Goal: Information Seeking & Learning: Learn about a topic

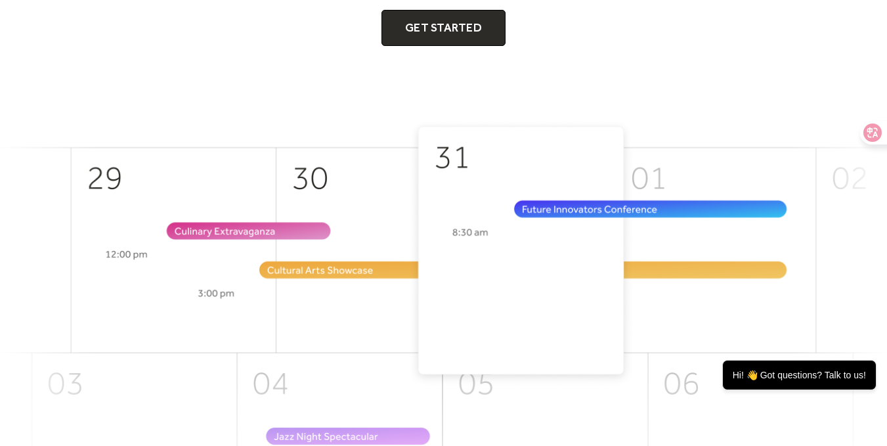
scroll to position [307, 0]
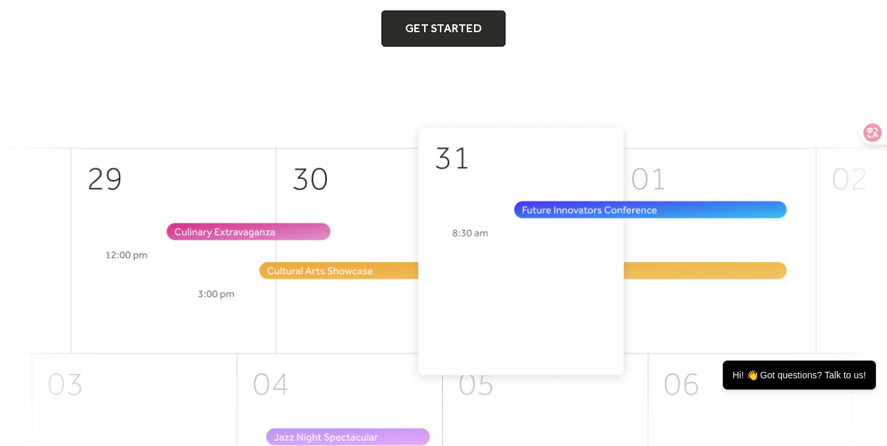
click at [365, 219] on img at bounding box center [443, 339] width 887 height 439
click at [480, 188] on img at bounding box center [443, 339] width 887 height 439
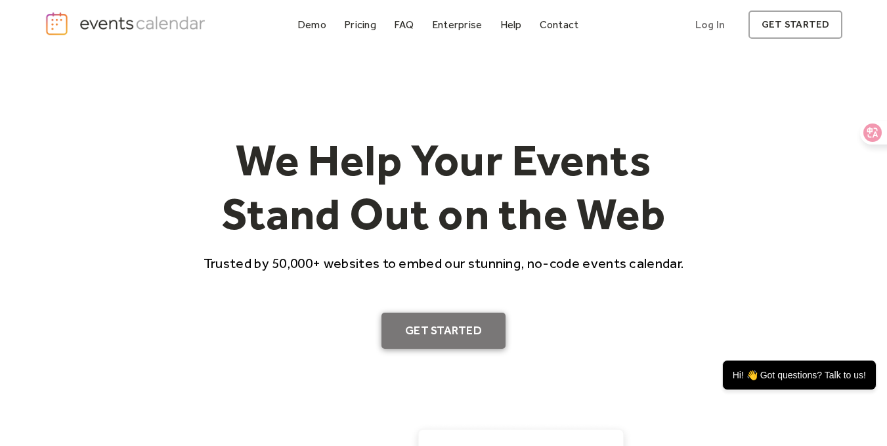
scroll to position [6, 0]
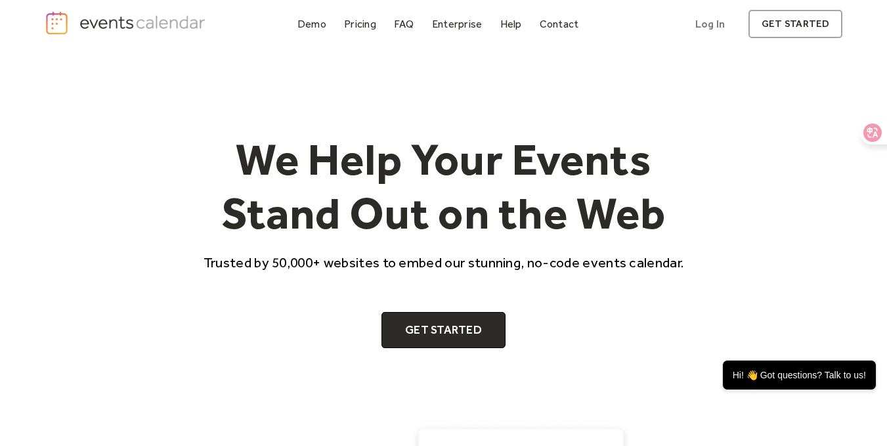
click at [309, 21] on div "Demo" at bounding box center [311, 23] width 29 height 7
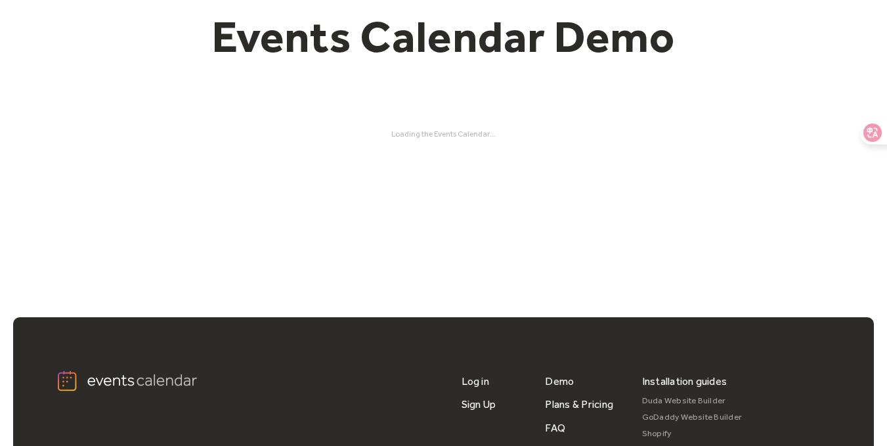
scroll to position [124, 0]
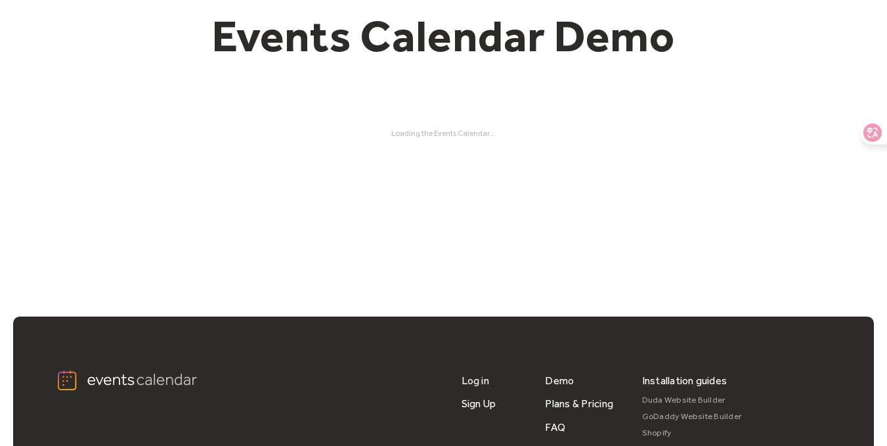
click at [449, 137] on div "Loading the Events Calendar..." at bounding box center [444, 133] width 798 height 9
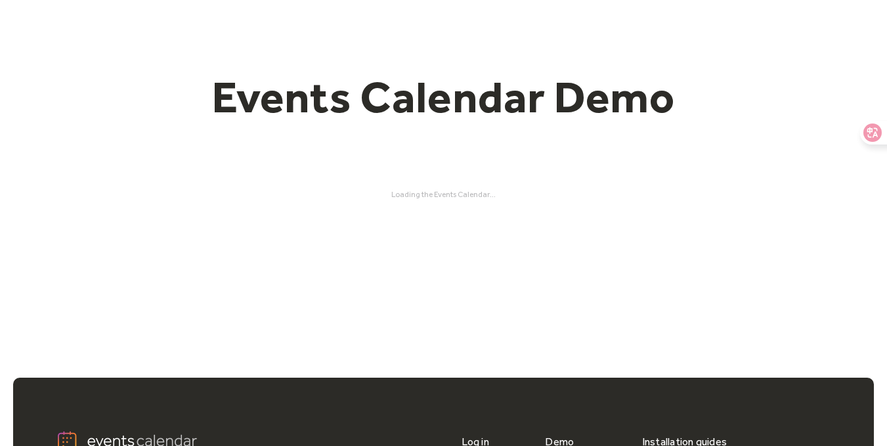
scroll to position [130, 0]
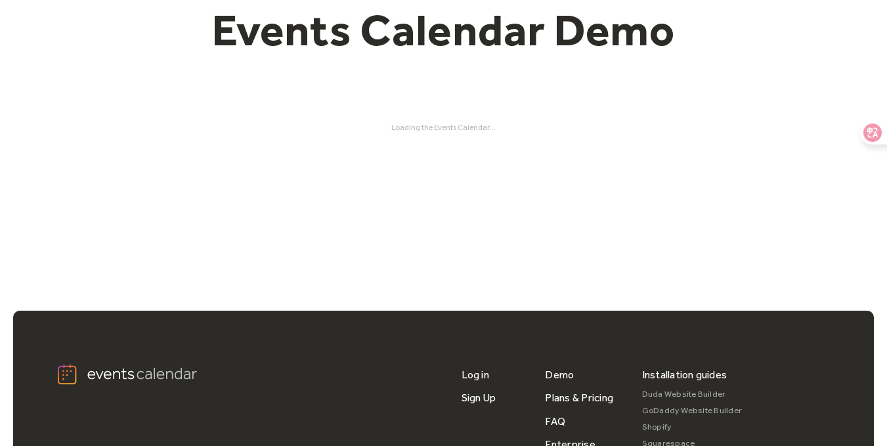
click at [465, 123] on div "Loading the Events Calendar..." at bounding box center [444, 127] width 798 height 9
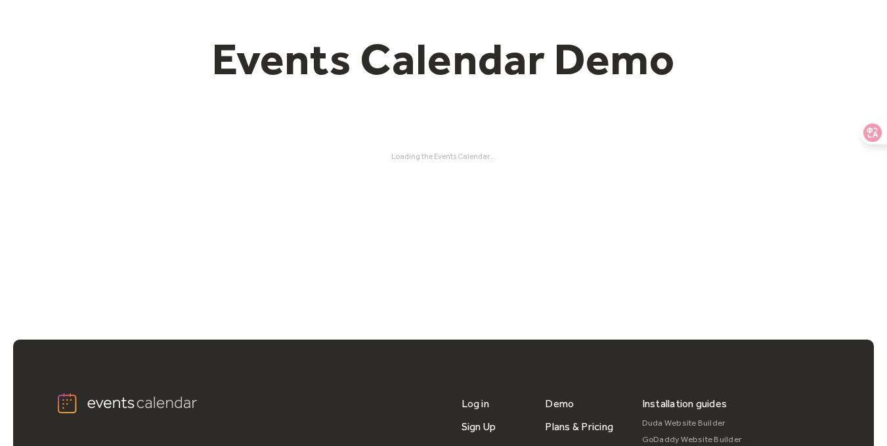
scroll to position [102, 0]
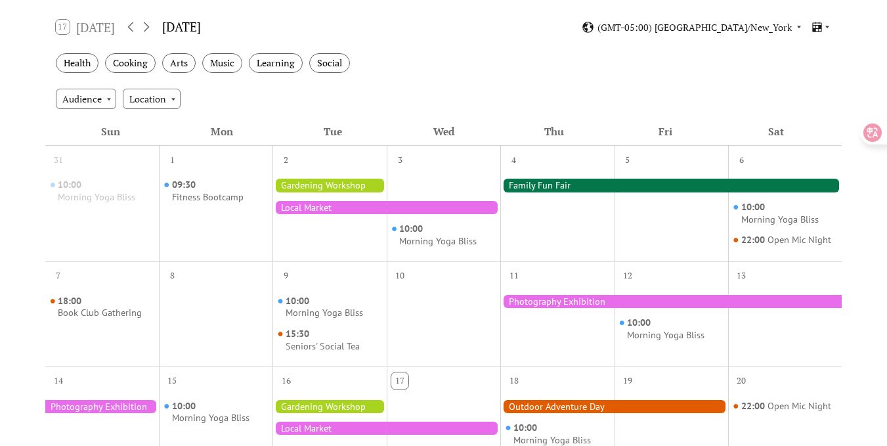
scroll to position [217, 0]
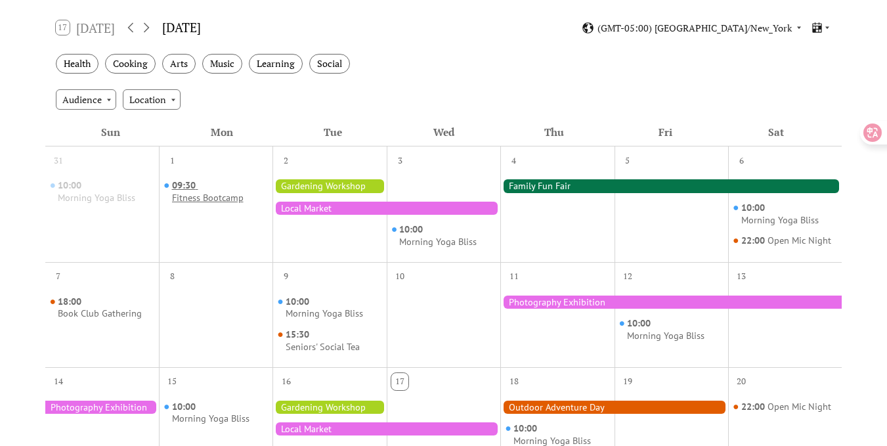
click at [200, 194] on div "Fitness Bootcamp" at bounding box center [208, 198] width 72 height 12
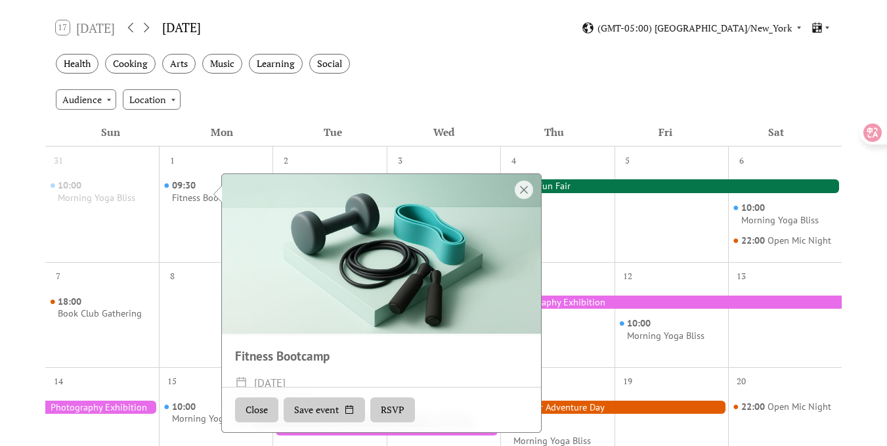
click at [286, 386] on span "Monday, September 1, 2025" at bounding box center [270, 383] width 32 height 19
click at [534, 185] on div at bounding box center [381, 254] width 319 height 160
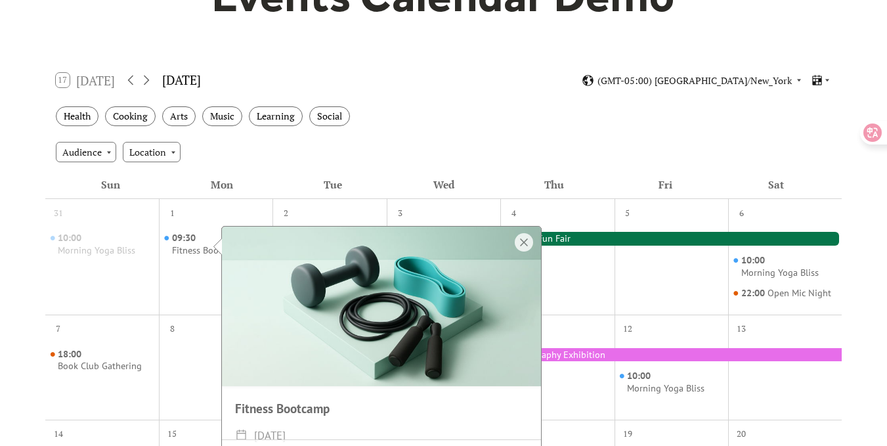
scroll to position [162, 0]
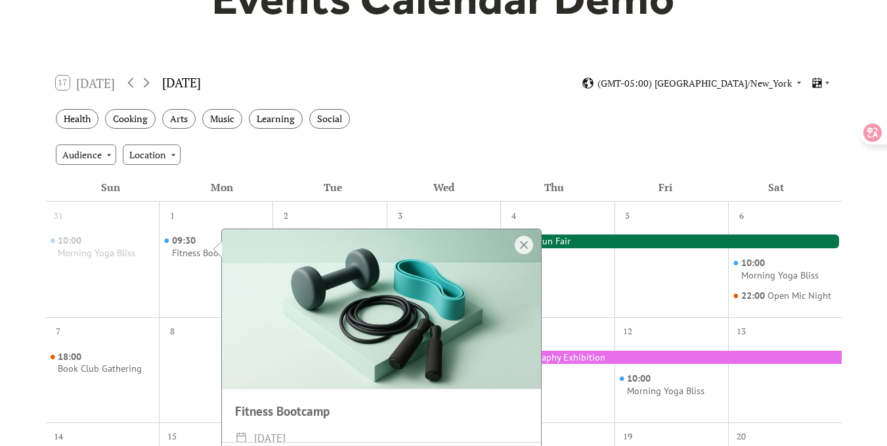
click at [517, 232] on div at bounding box center [381, 309] width 319 height 160
click at [520, 240] on div at bounding box center [524, 245] width 18 height 18
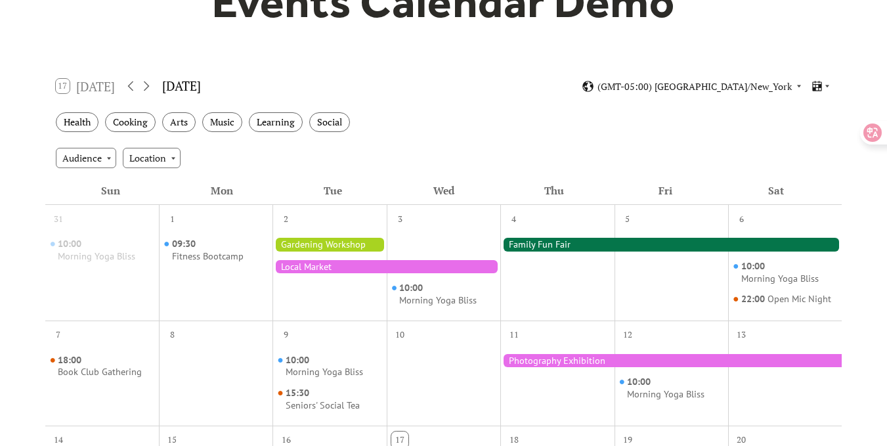
scroll to position [158, 0]
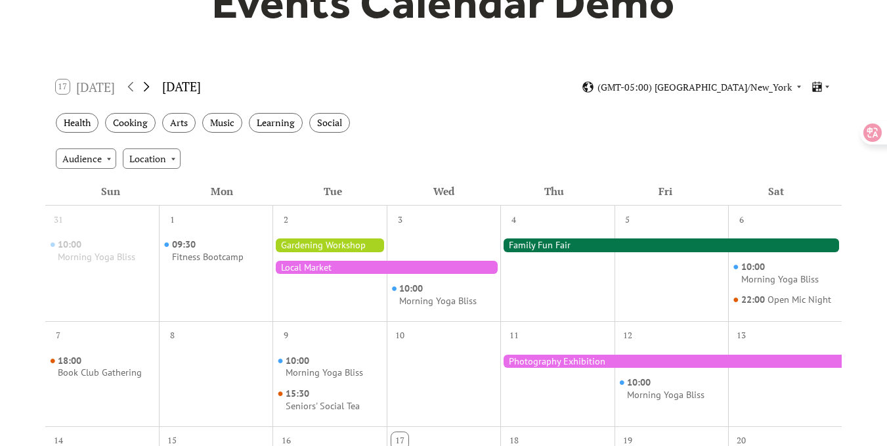
click at [154, 83] on icon at bounding box center [147, 87] width 16 height 16
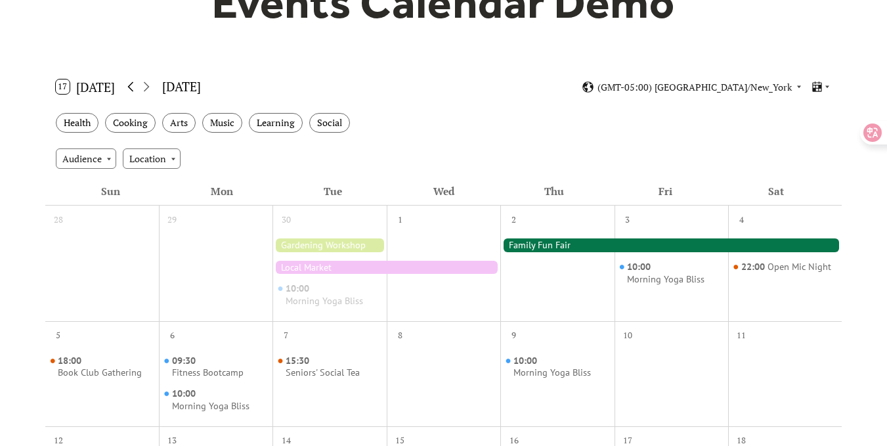
click at [126, 82] on icon at bounding box center [131, 87] width 16 height 16
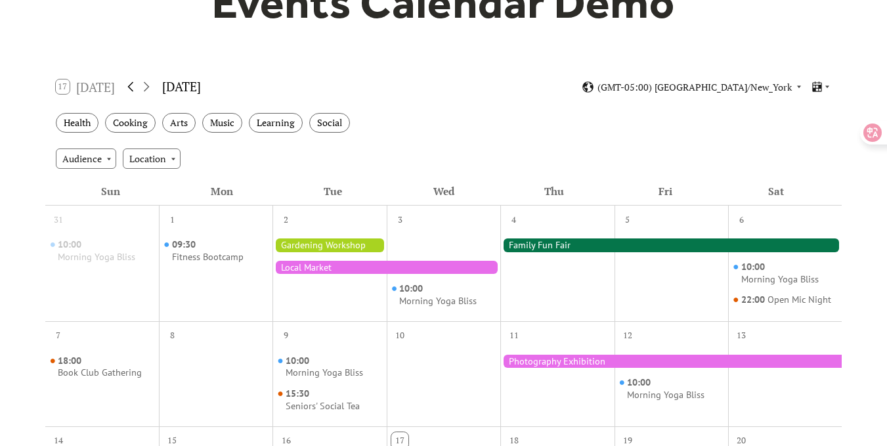
click at [126, 82] on icon at bounding box center [131, 87] width 16 height 16
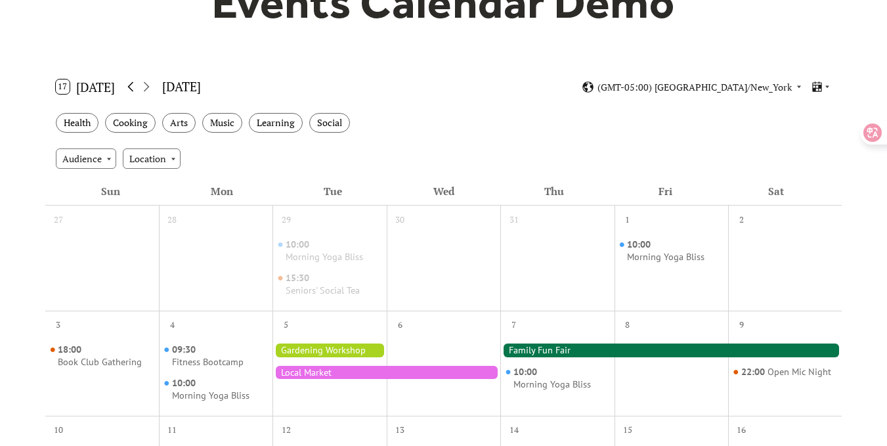
click at [126, 82] on icon at bounding box center [131, 87] width 16 height 16
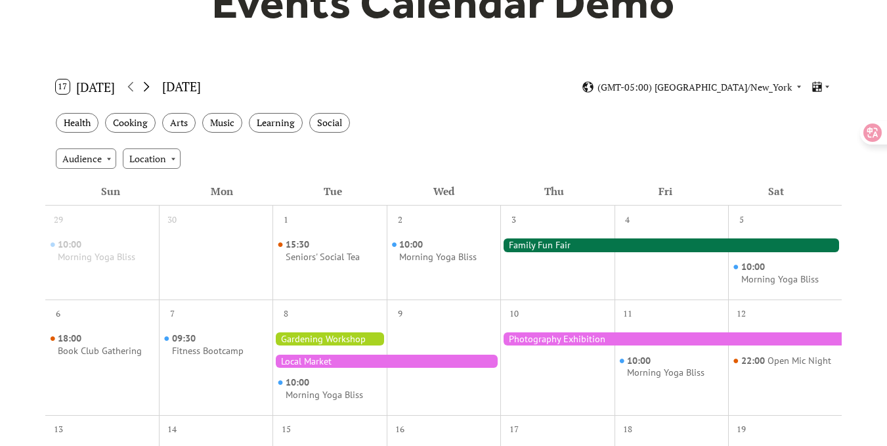
click at [144, 83] on icon at bounding box center [147, 87] width 16 height 16
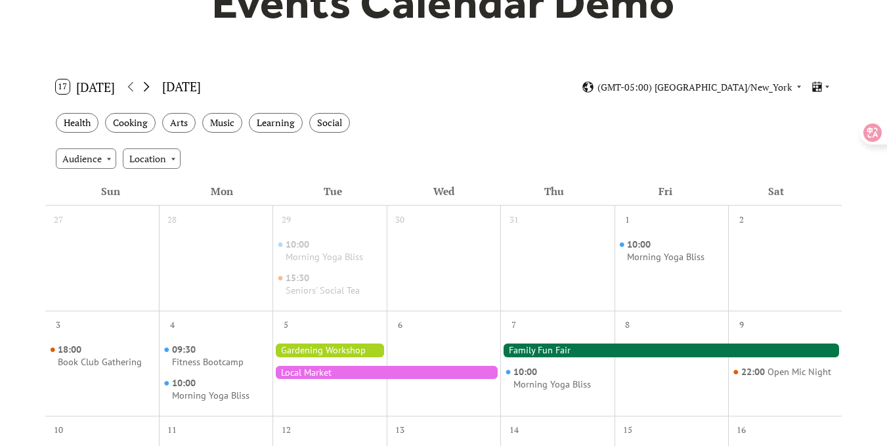
click at [152, 83] on icon at bounding box center [147, 87] width 16 height 16
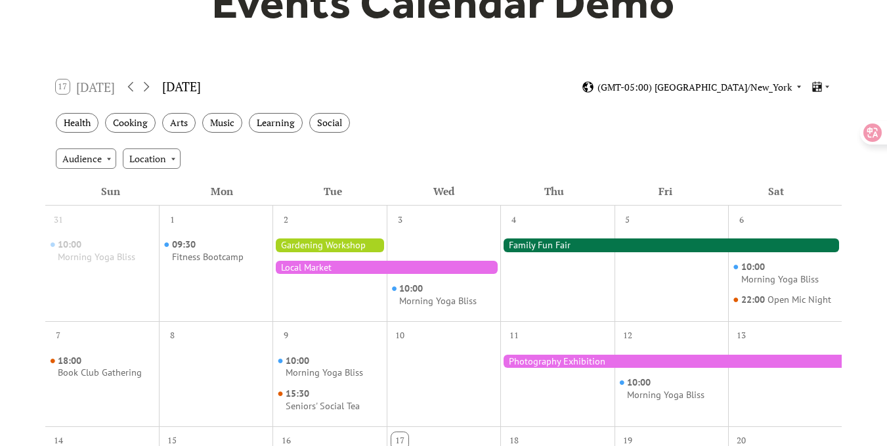
click at [765, 83] on span "(GMT-05:00) America/New_York" at bounding box center [695, 87] width 194 height 9
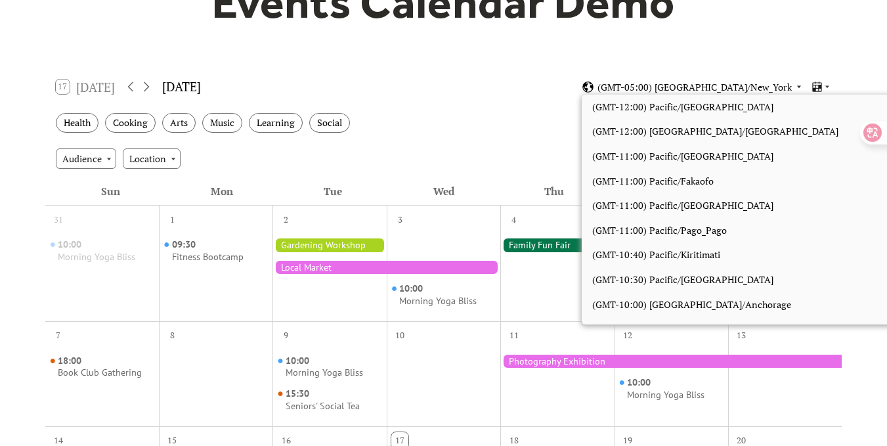
scroll to position [1111, 0]
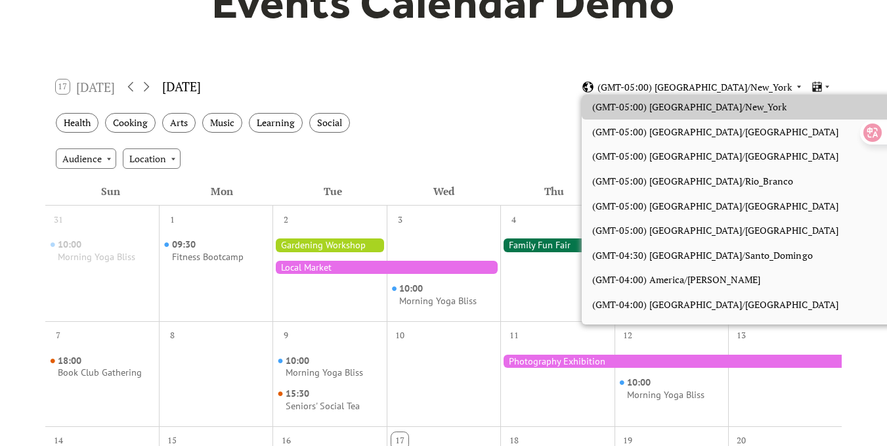
click at [764, 83] on span "(GMT-05:00) America/New_York" at bounding box center [695, 87] width 194 height 9
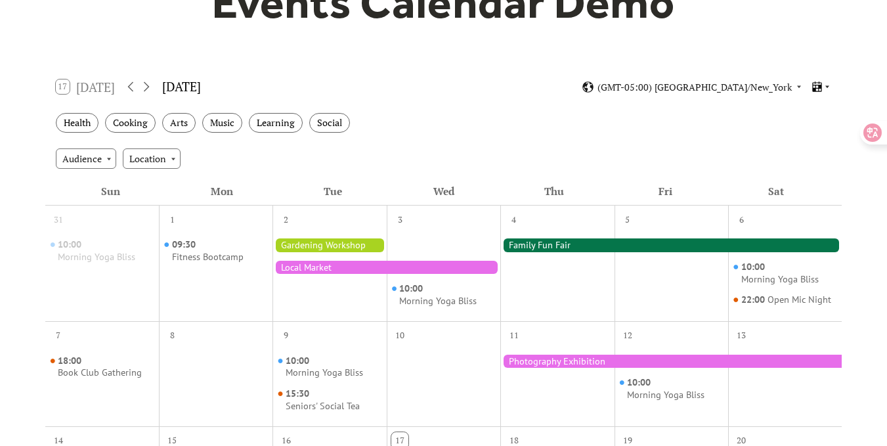
click at [826, 85] on icon at bounding box center [827, 87] width 8 height 8
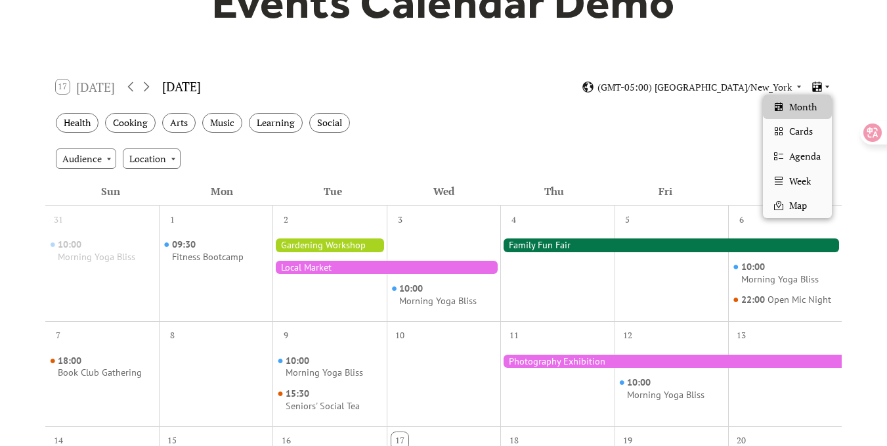
click at [826, 85] on icon at bounding box center [827, 87] width 8 height 8
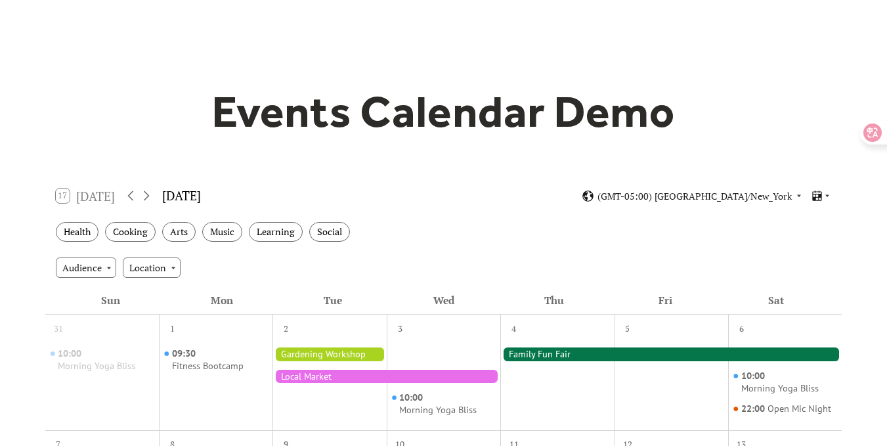
scroll to position [64, 0]
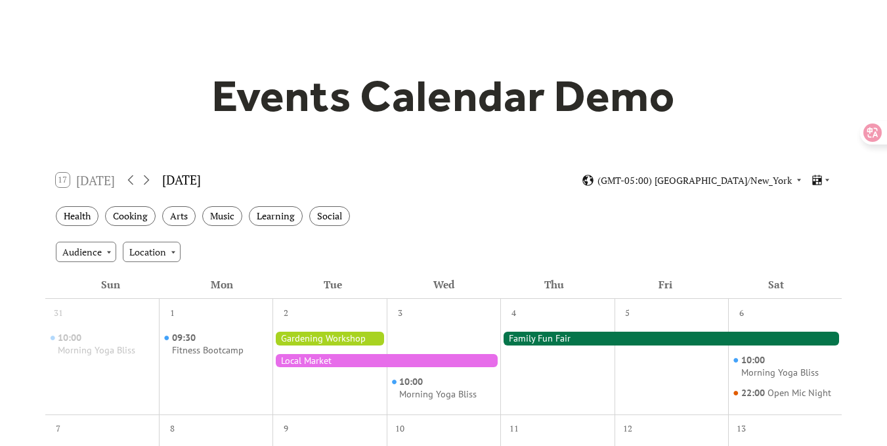
click at [458, 88] on h1 "Events Calendar Demo" at bounding box center [444, 96] width 504 height 54
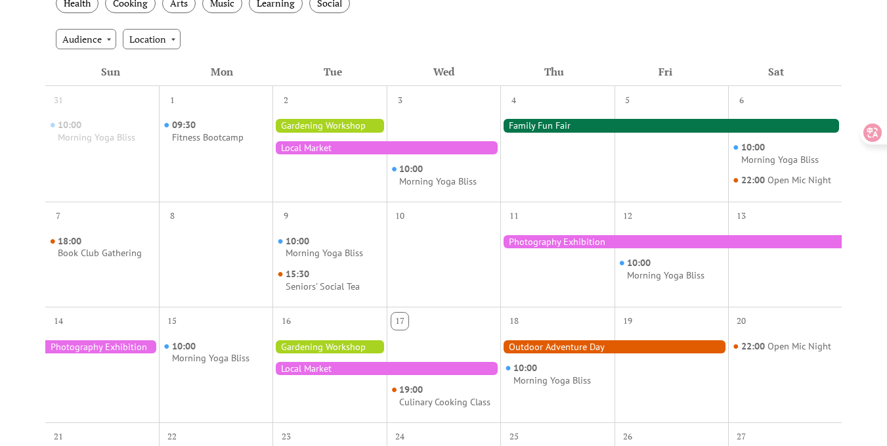
scroll to position [278, 0]
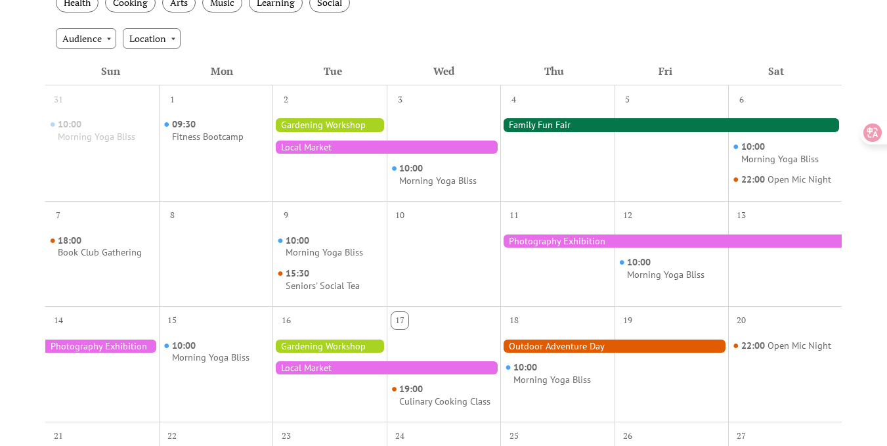
click at [439, 280] on div at bounding box center [444, 264] width 114 height 74
click at [337, 225] on div "9" at bounding box center [329, 213] width 114 height 25
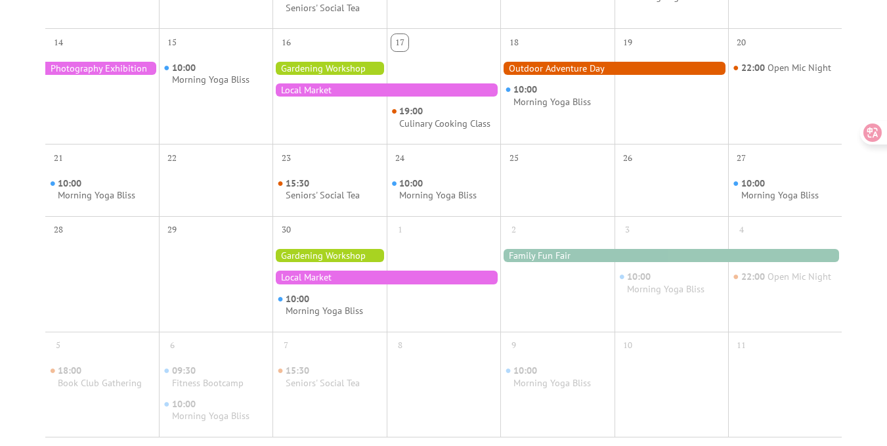
scroll to position [666, 0]
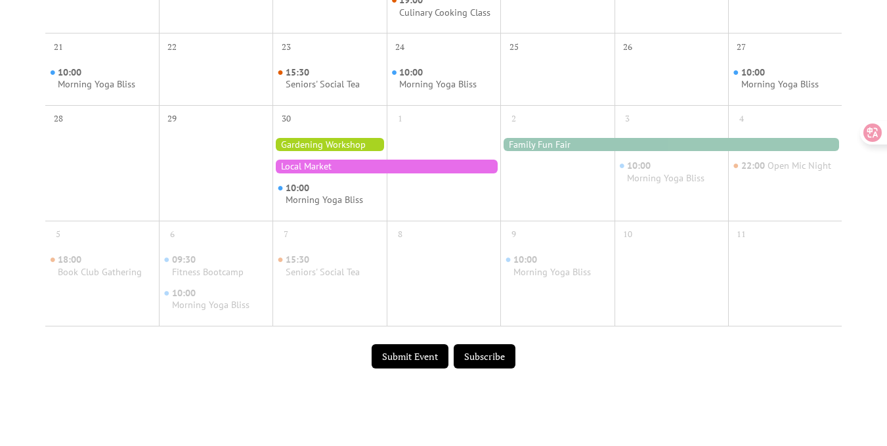
click at [601, 252] on div "10:00 Morning Yoga Bliss" at bounding box center [557, 283] width 114 height 74
click at [544, 271] on div "Morning Yoga Bliss" at bounding box center [551, 272] width 77 height 12
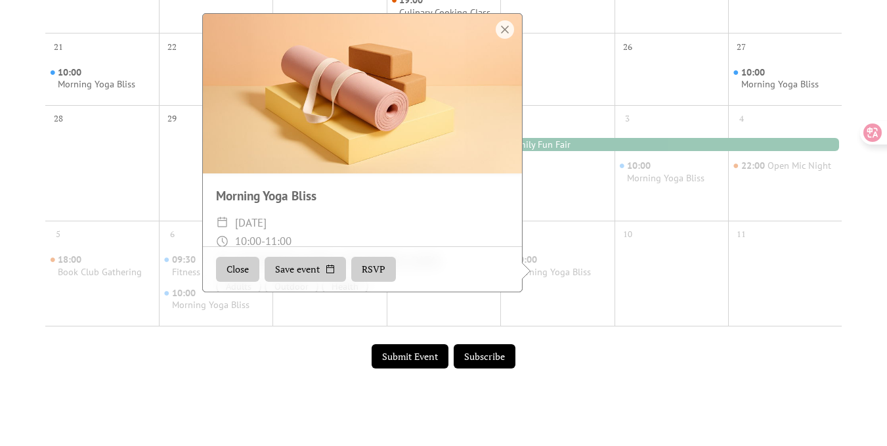
click at [242, 274] on button "Close" at bounding box center [237, 269] width 43 height 25
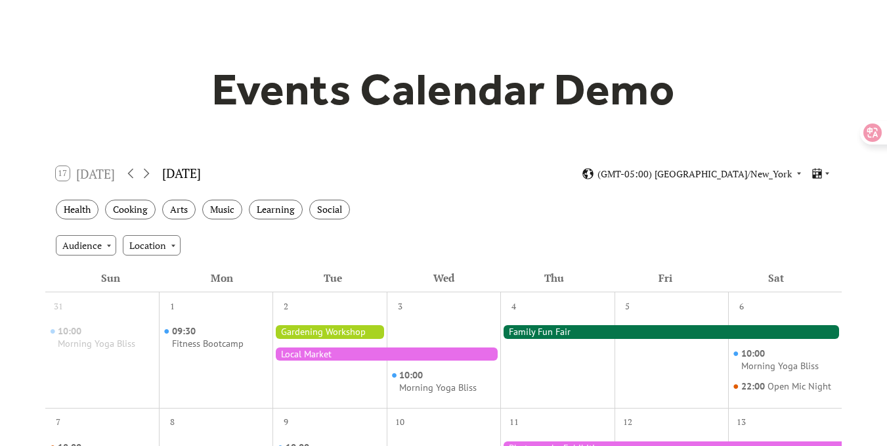
scroll to position [0, 0]
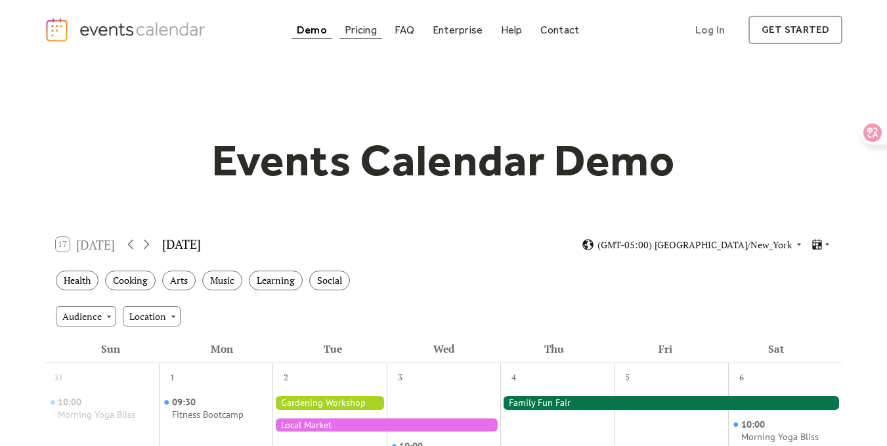
click at [354, 32] on div "Pricing" at bounding box center [361, 29] width 32 height 7
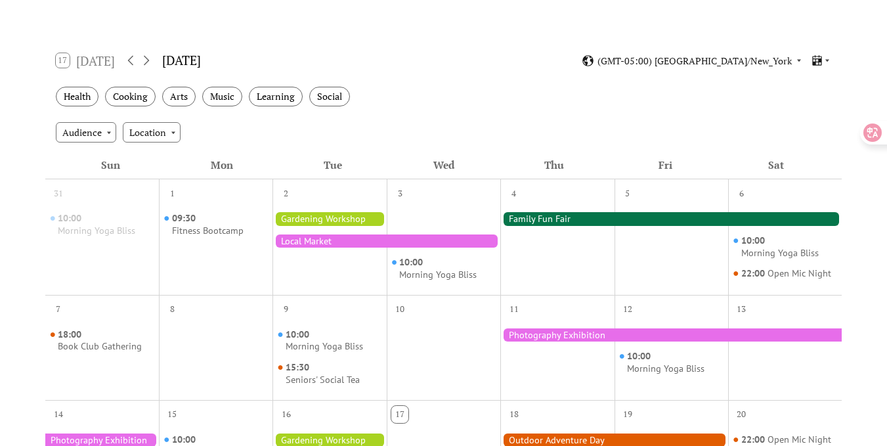
scroll to position [183, 0]
